Goal: Find specific page/section: Find specific page/section

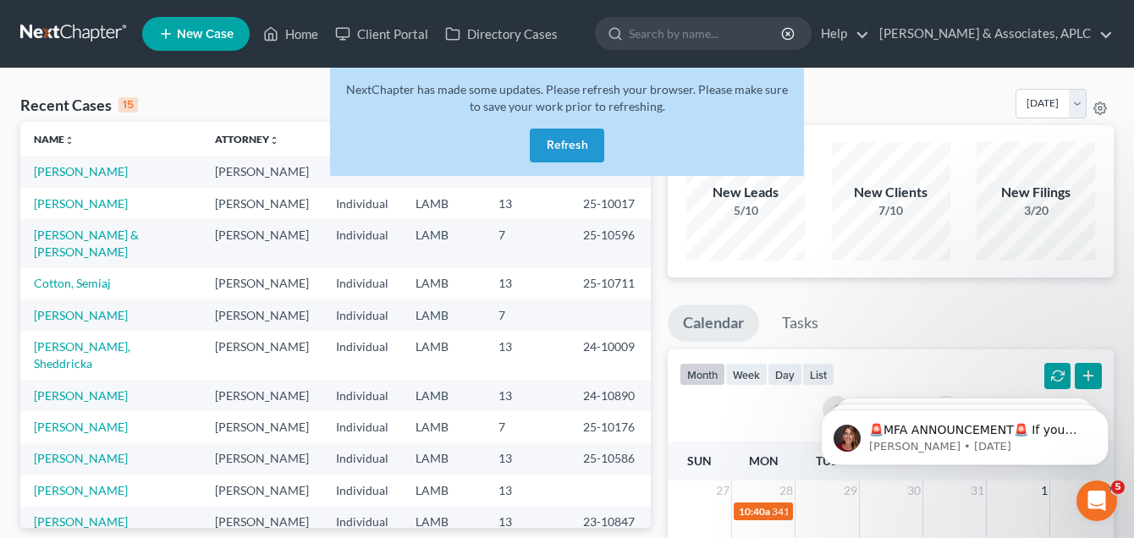
click at [585, 140] on button "Refresh" at bounding box center [567, 146] width 74 height 34
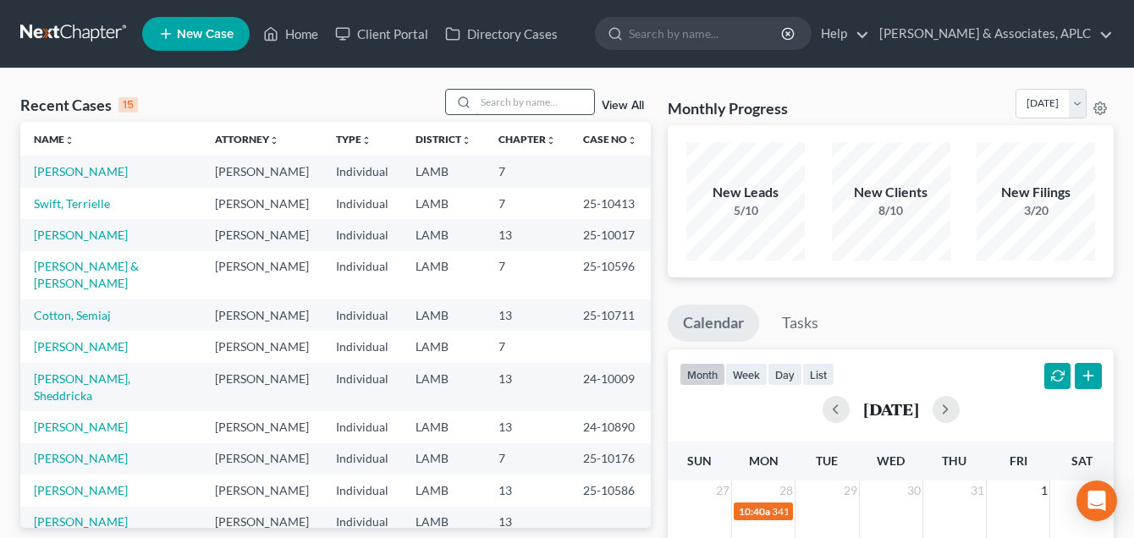
click at [508, 98] on input "search" at bounding box center [535, 102] width 118 height 25
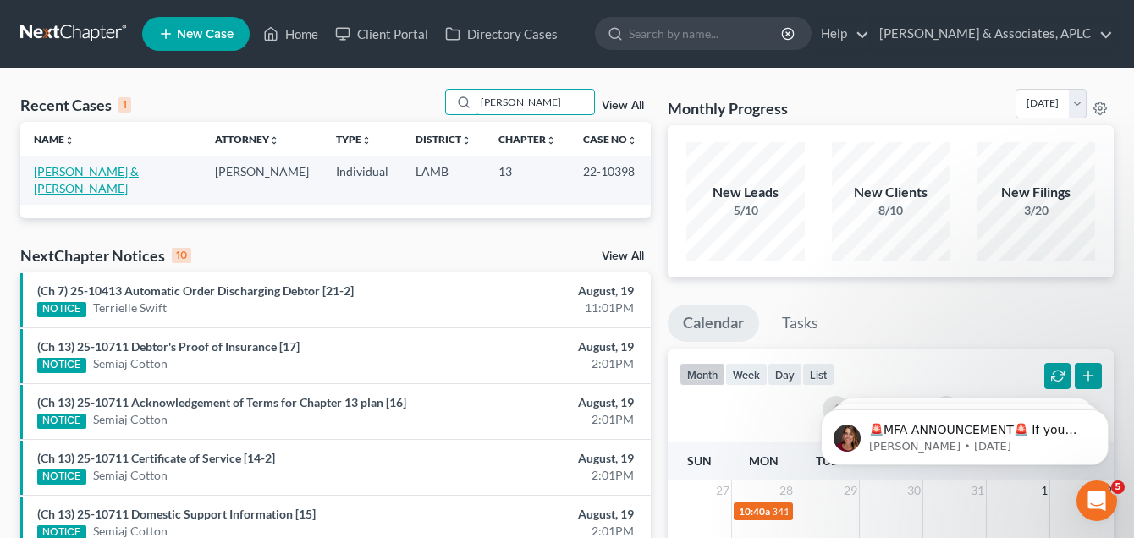
type input "[PERSON_NAME]"
click at [90, 172] on link "[PERSON_NAME] & [PERSON_NAME]" at bounding box center [86, 179] width 105 height 31
select select "1"
select select "6"
